Goal: Find specific page/section: Find specific page/section

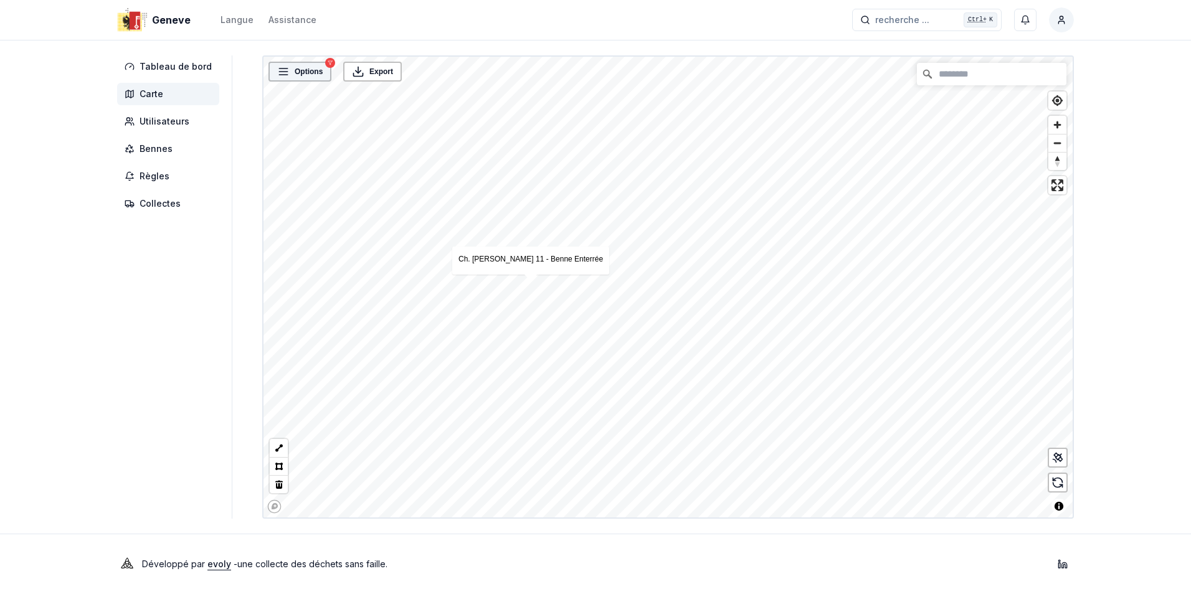
click at [302, 72] on span "Options" at bounding box center [309, 71] width 28 height 12
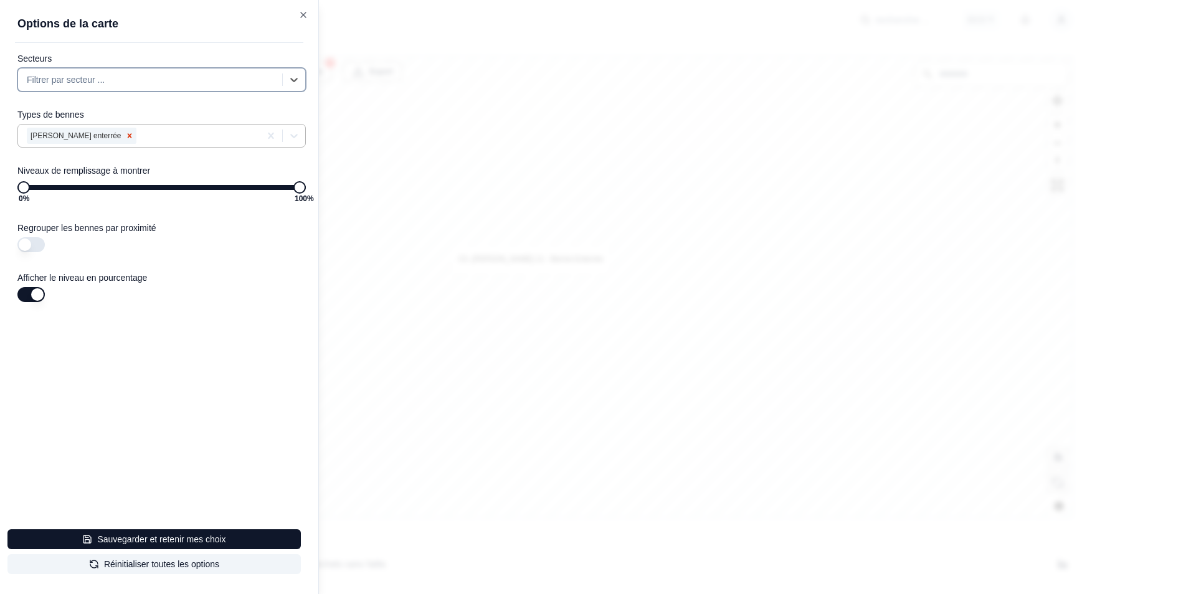
click at [125, 134] on icon "Remove Benne enterrée" at bounding box center [129, 135] width 9 height 9
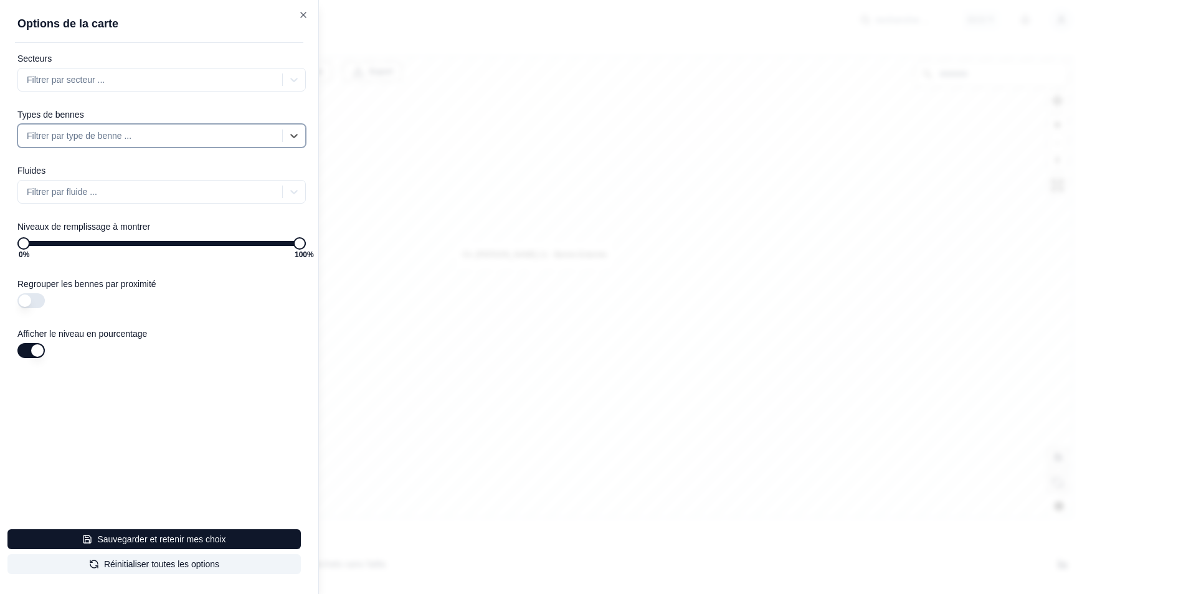
click at [255, 138] on div at bounding box center [151, 135] width 249 height 15
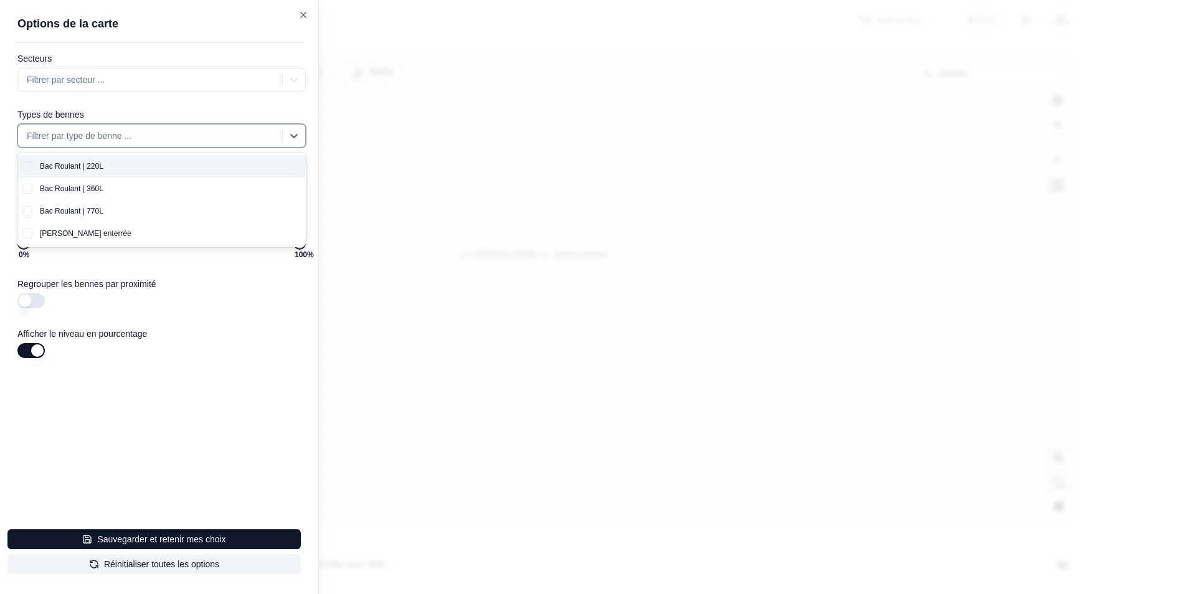
click at [75, 161] on div "Bac Roulant | 220L" at bounding box center [169, 166] width 274 height 22
click at [75, 188] on div "Bac Roulant | 360L" at bounding box center [169, 189] width 274 height 22
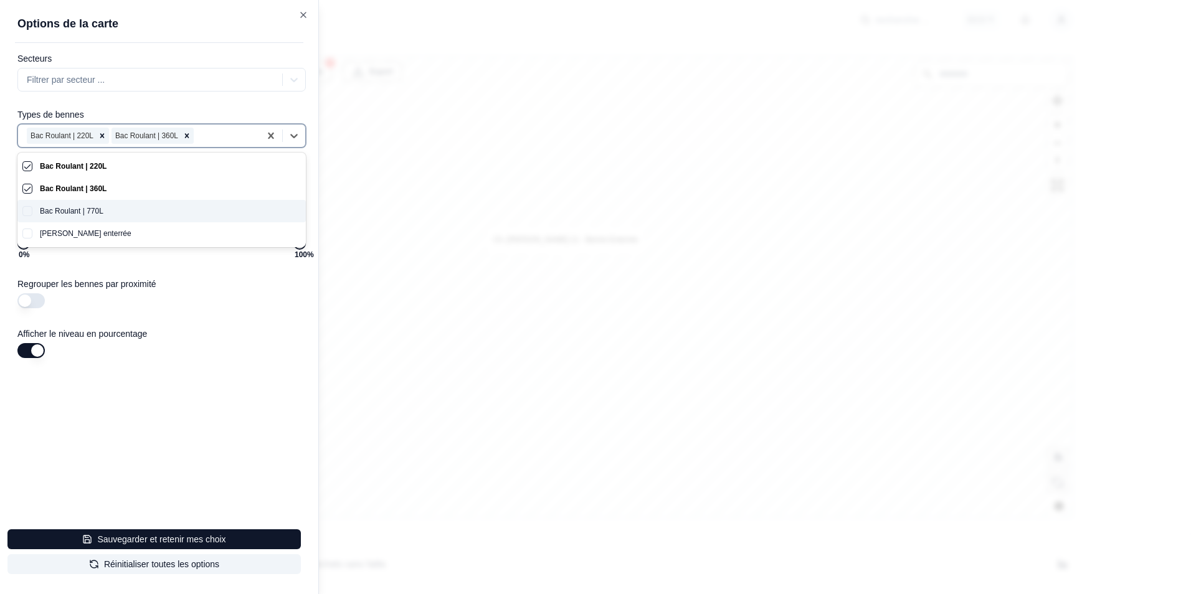
click at [74, 209] on div "Bac Roulant | 770L" at bounding box center [169, 211] width 274 height 22
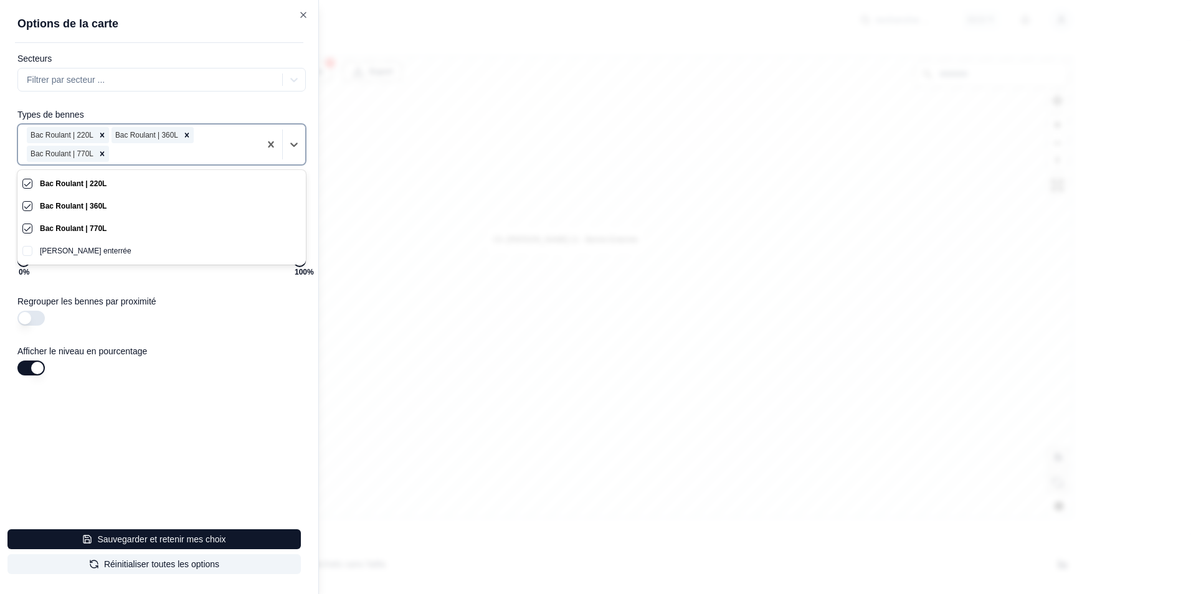
click at [406, 386] on div at bounding box center [595, 297] width 1191 height 594
